Goal: Navigation & Orientation: Understand site structure

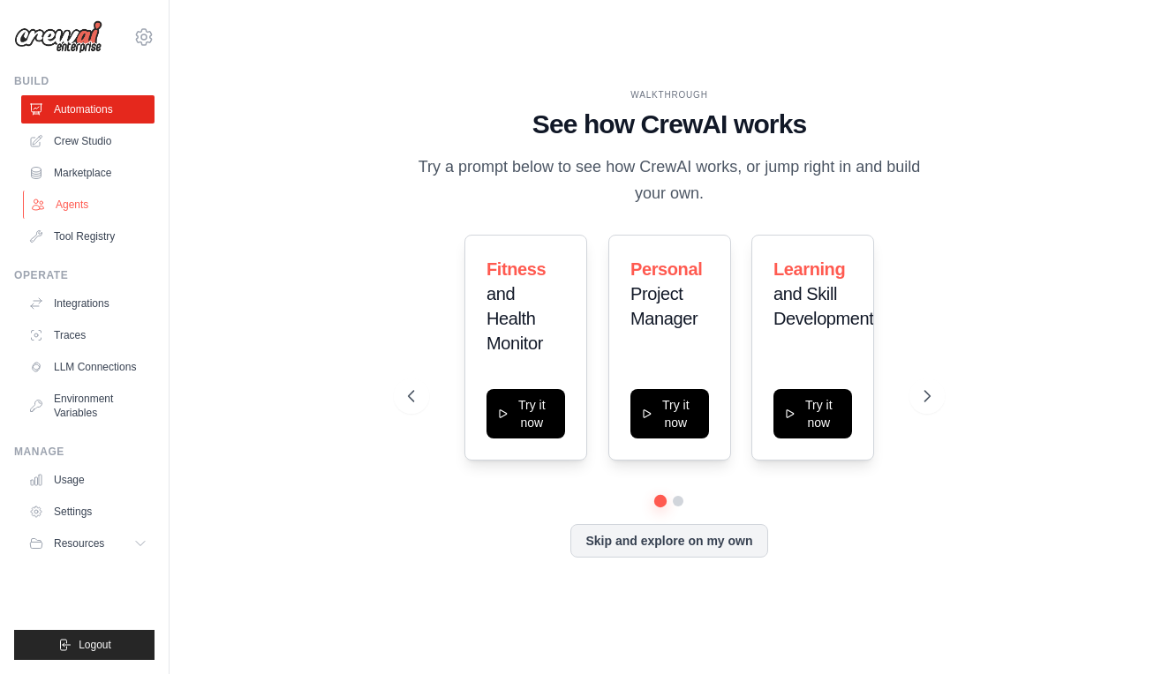
click at [84, 213] on link "Agents" at bounding box center [89, 205] width 133 height 28
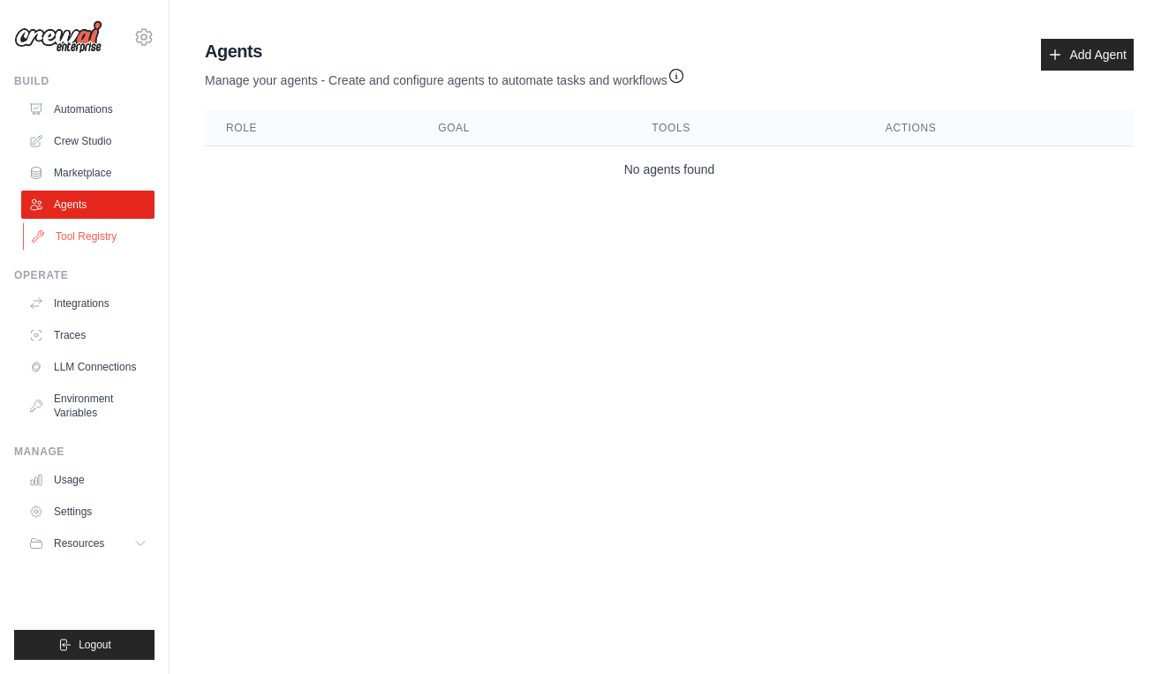
click at [71, 243] on link "Tool Registry" at bounding box center [89, 236] width 133 height 28
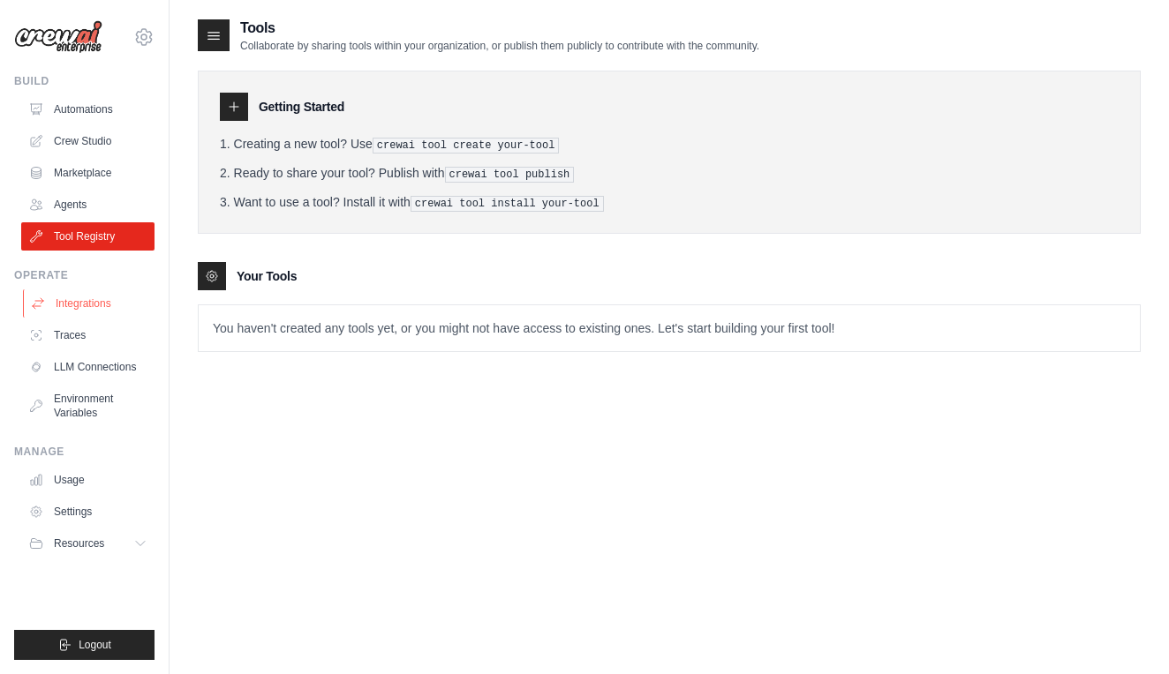
click at [77, 311] on link "Integrations" at bounding box center [89, 304] width 133 height 28
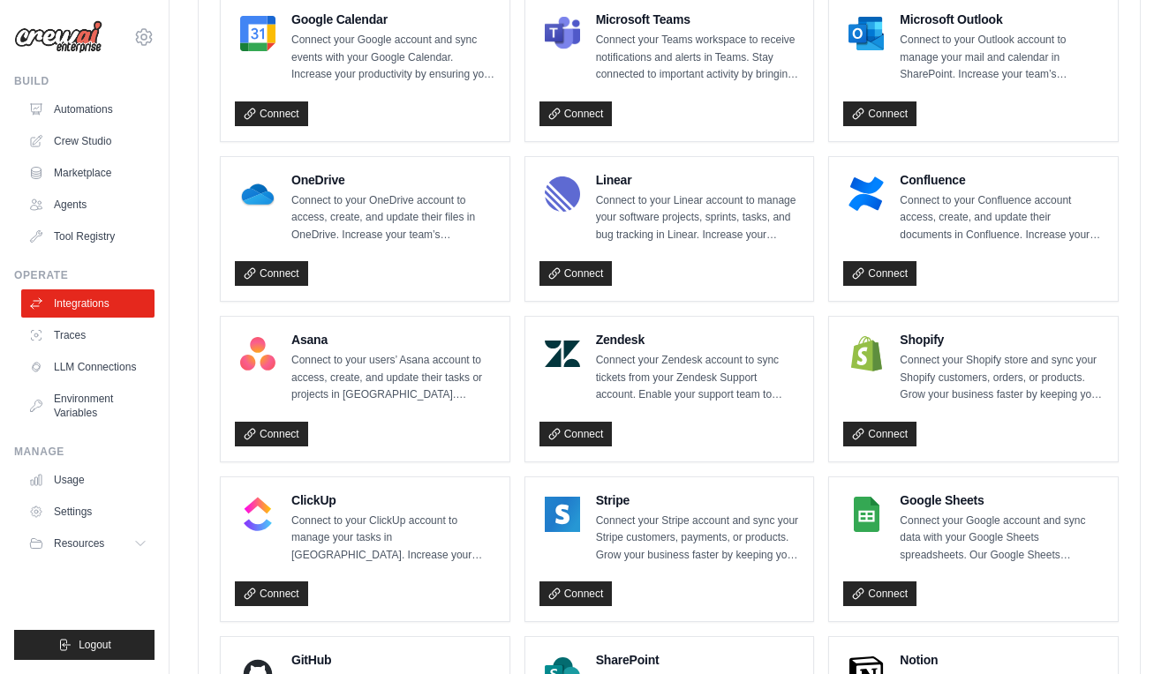
scroll to position [1067, 0]
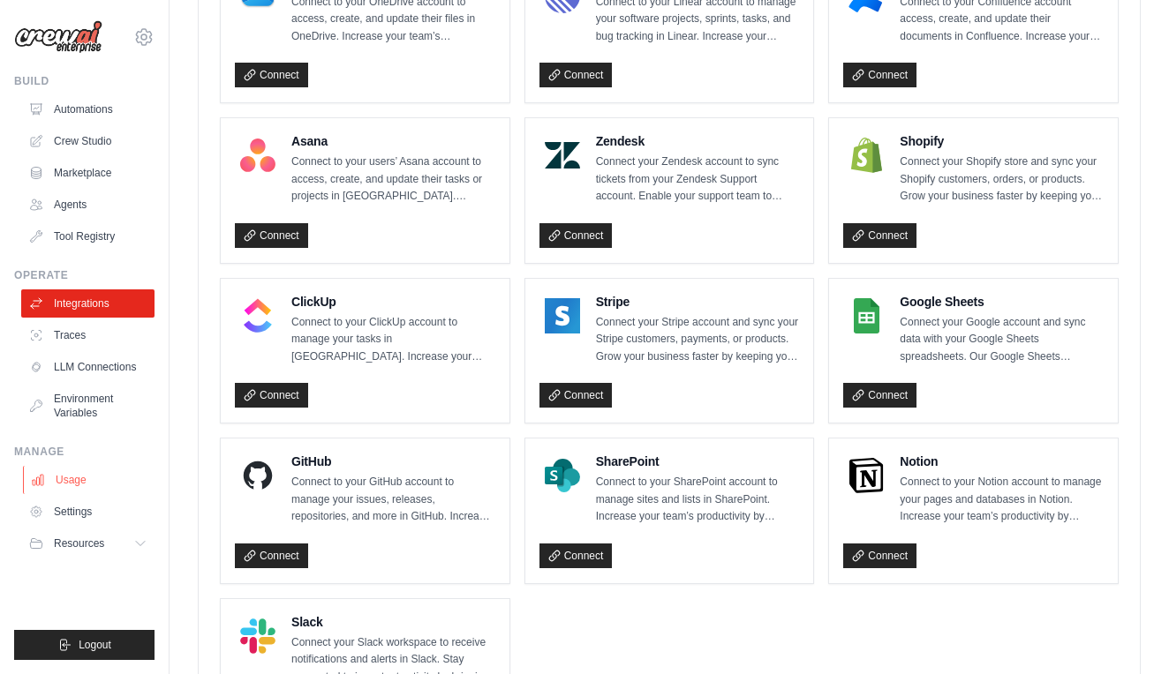
click at [110, 481] on link "Usage" at bounding box center [89, 480] width 133 height 28
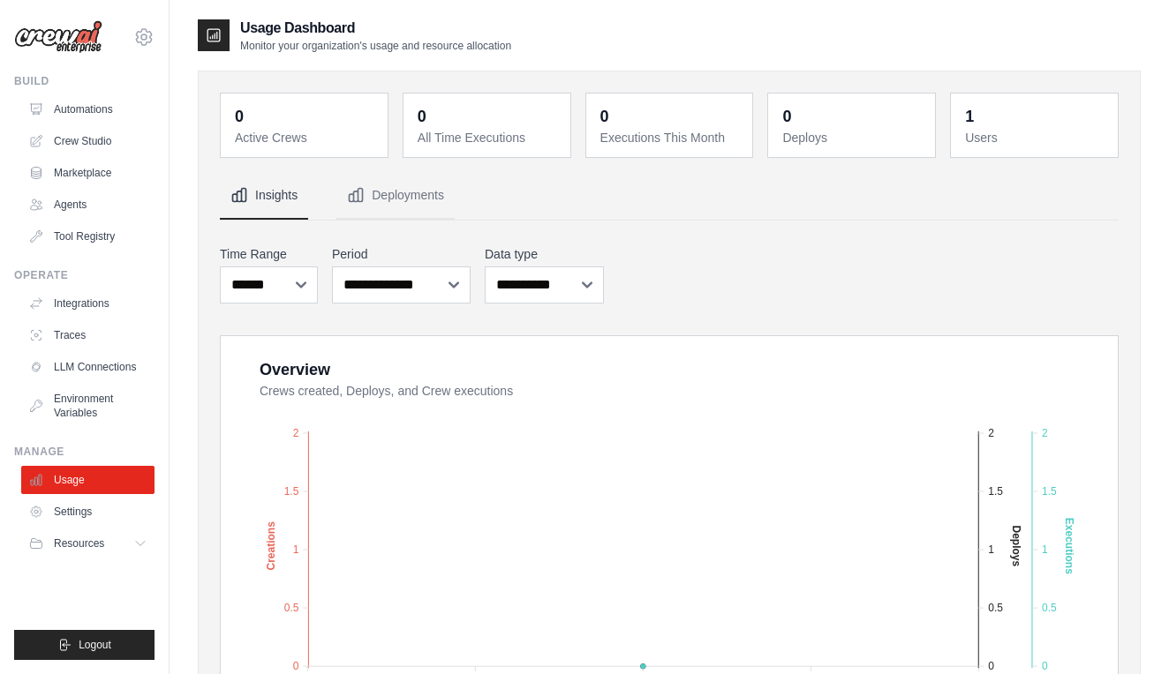
click at [81, 45] on img at bounding box center [58, 37] width 88 height 34
